Goal: Find specific page/section: Find specific page/section

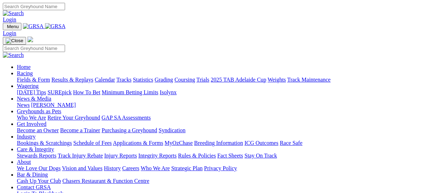
click at [37, 77] on link "Fields & Form" at bounding box center [33, 80] width 33 height 6
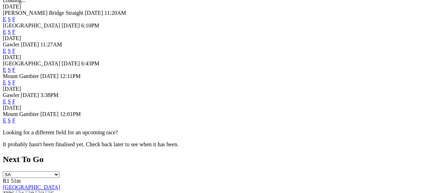
scroll to position [211, 0]
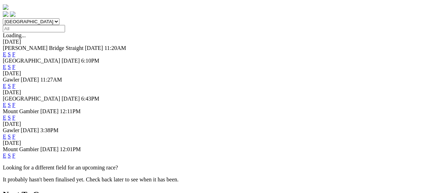
click at [15, 134] on link "F" at bounding box center [13, 137] width 3 height 6
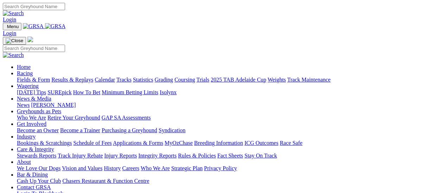
click at [34, 77] on link "Fields & Form" at bounding box center [33, 80] width 33 height 6
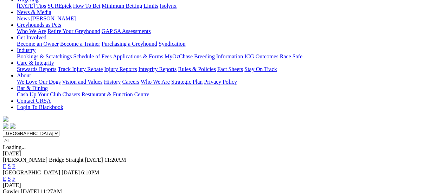
scroll to position [70, 0]
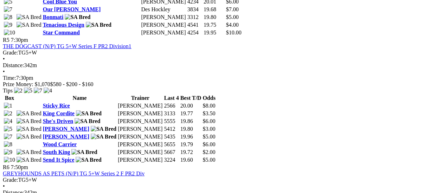
scroll to position [844, 0]
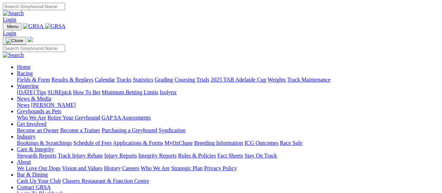
click at [37, 77] on link "Fields & Form" at bounding box center [33, 80] width 33 height 6
